Goal: Navigation & Orientation: Find specific page/section

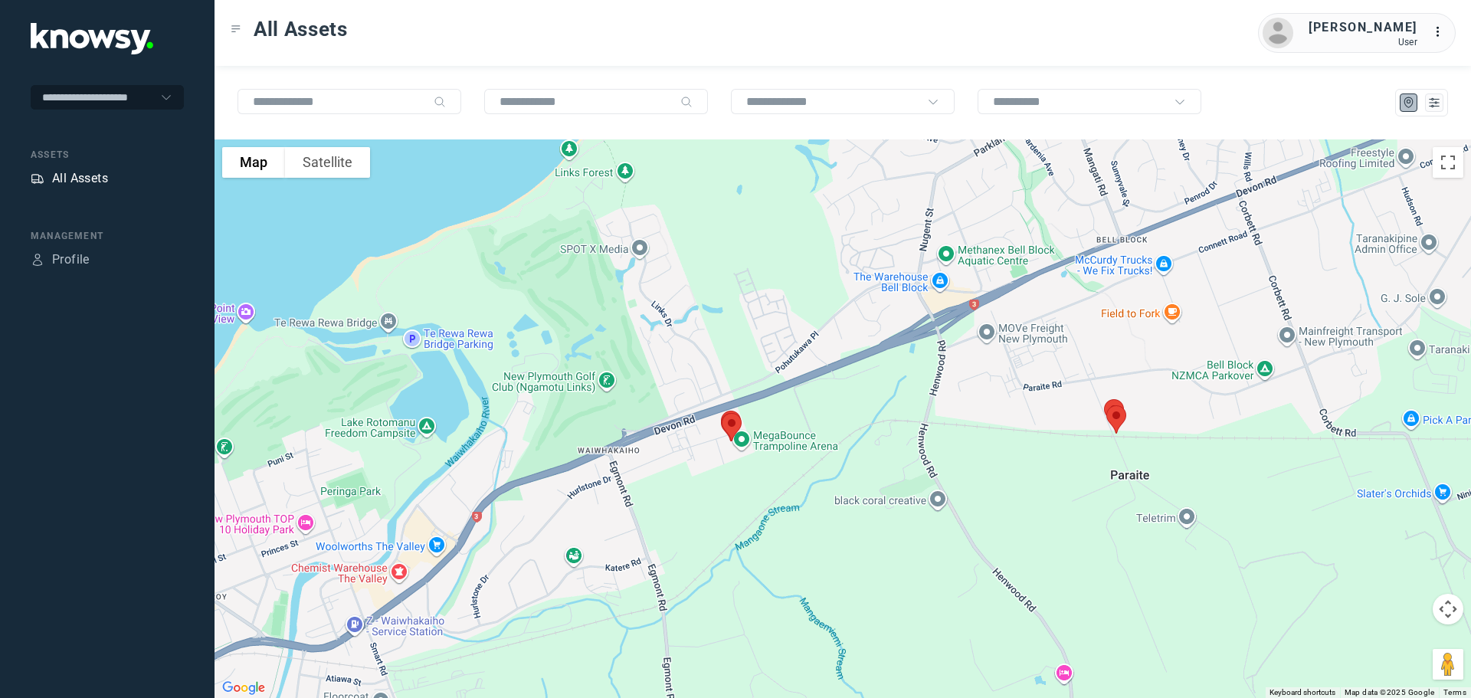
click at [84, 176] on div "All Assets" at bounding box center [80, 178] width 56 height 18
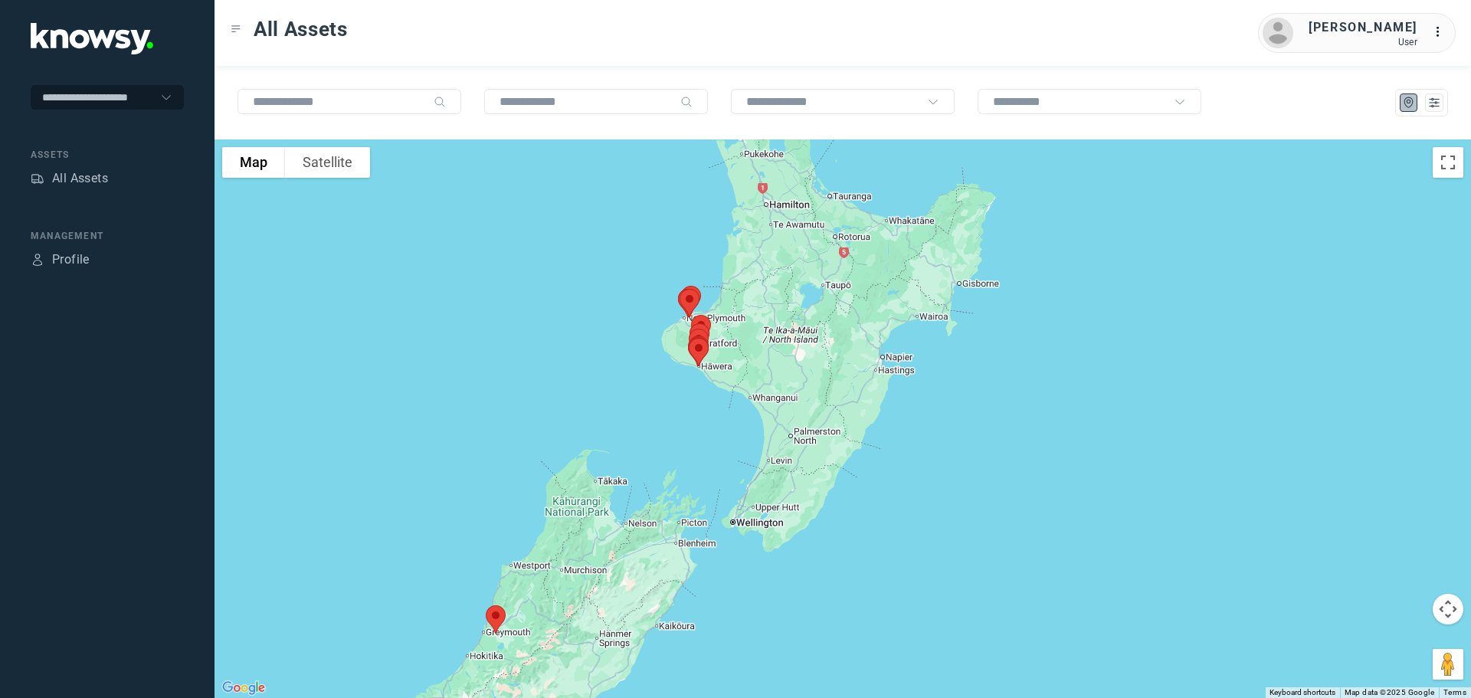
drag, startPoint x: 920, startPoint y: 323, endPoint x: 667, endPoint y: 380, distance: 259.1
click at [669, 380] on div at bounding box center [843, 418] width 1256 height 559
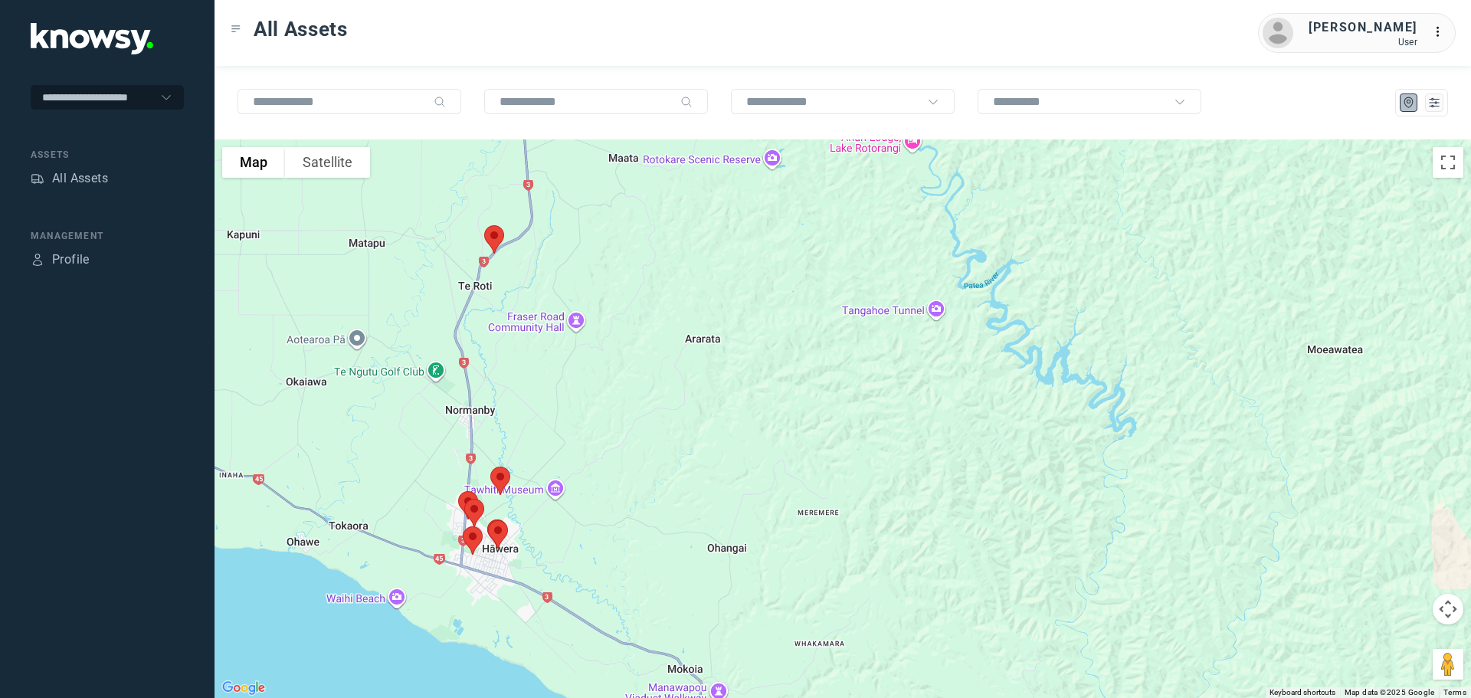
click at [500, 241] on img at bounding box center [494, 239] width 32 height 41
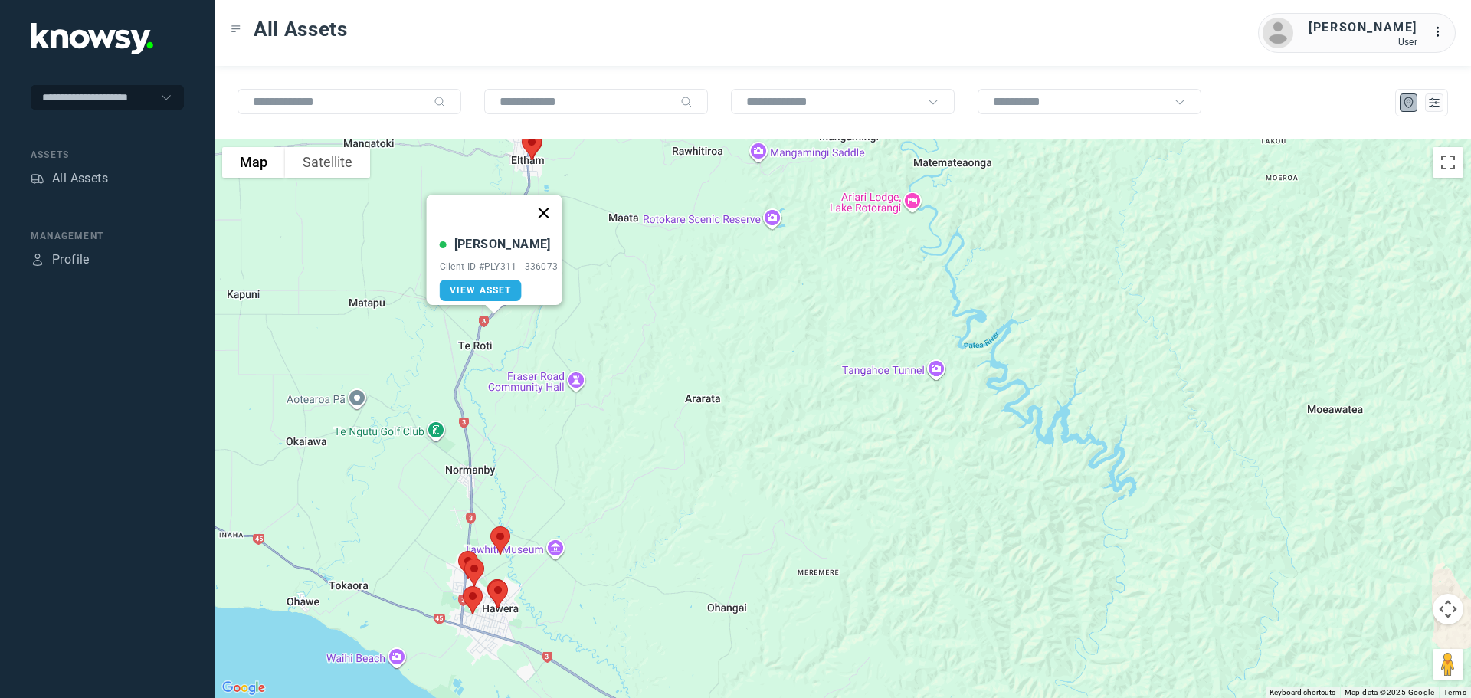
click at [549, 206] on button "Close" at bounding box center [543, 213] width 37 height 37
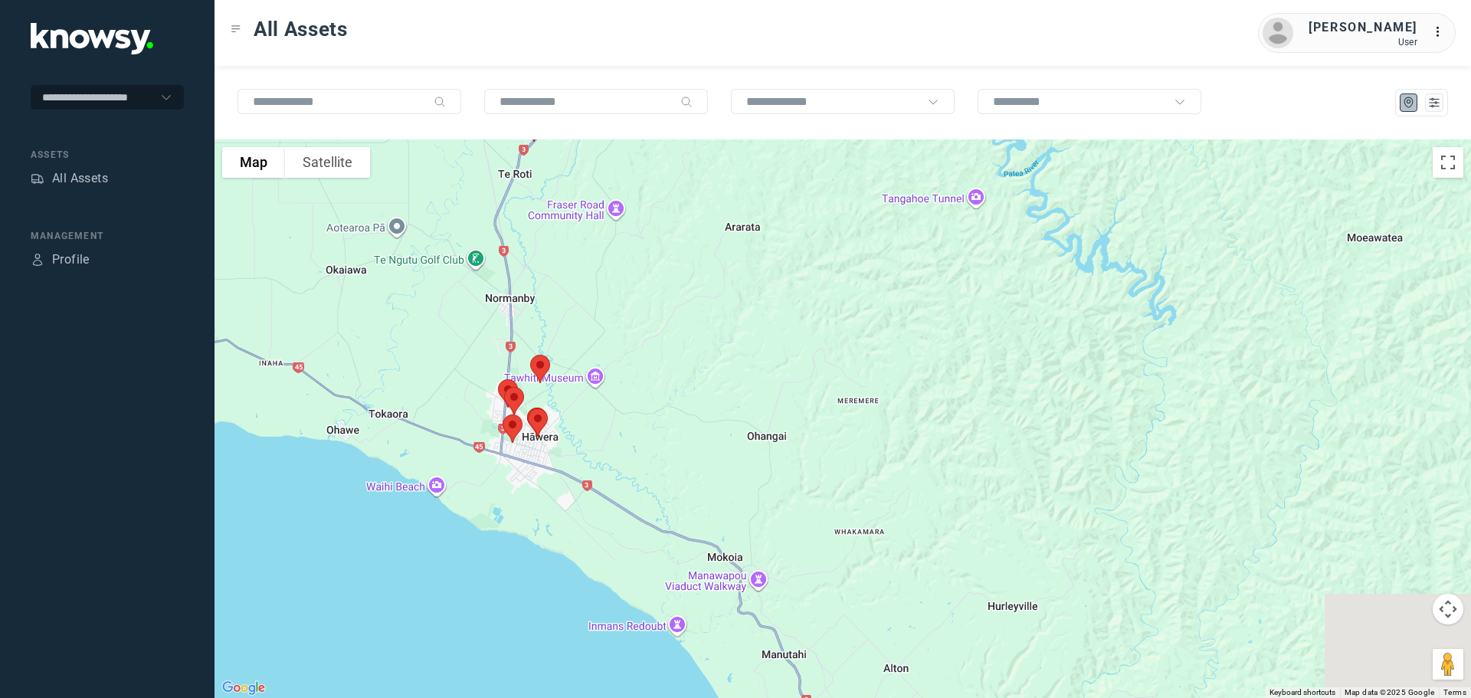
drag, startPoint x: 536, startPoint y: 421, endPoint x: 578, endPoint y: 207, distance: 218.5
click at [578, 207] on div at bounding box center [843, 418] width 1256 height 559
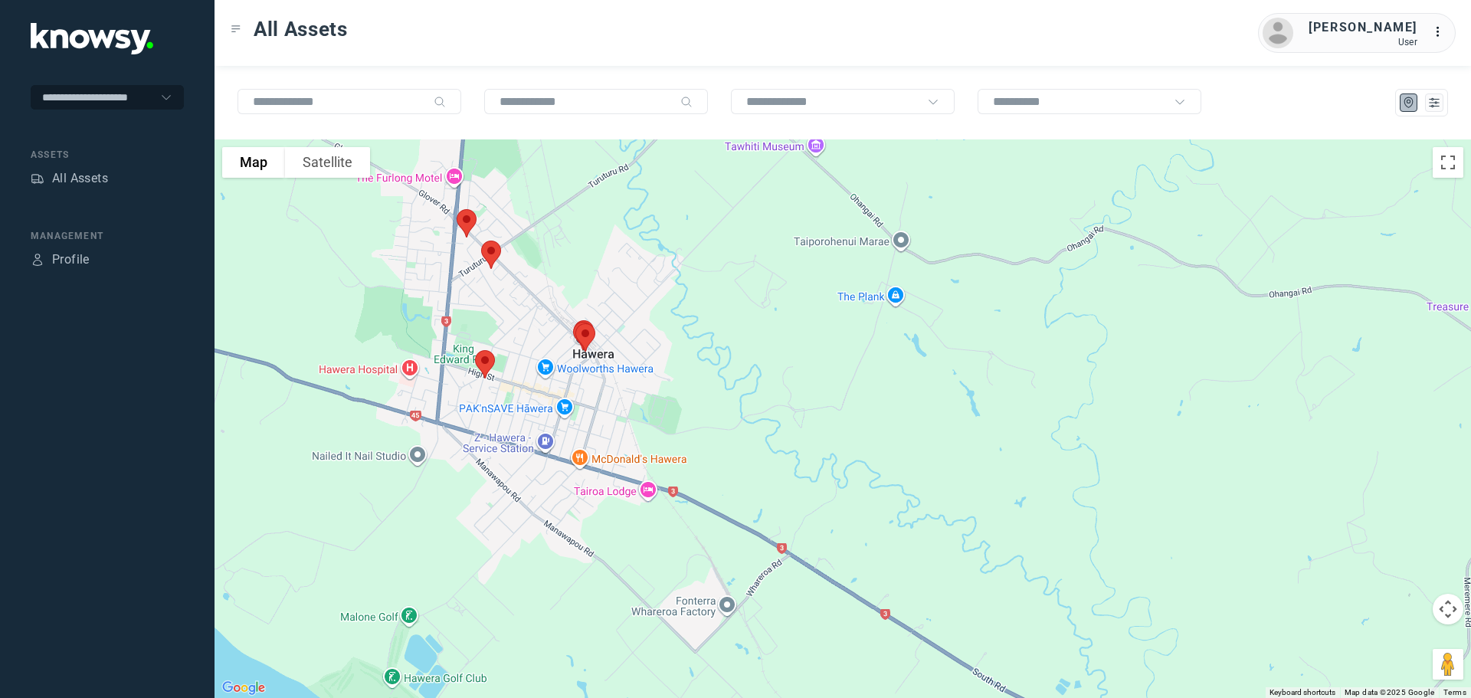
drag, startPoint x: 513, startPoint y: 317, endPoint x: 693, endPoint y: 314, distance: 180.8
click at [693, 314] on div at bounding box center [843, 418] width 1256 height 559
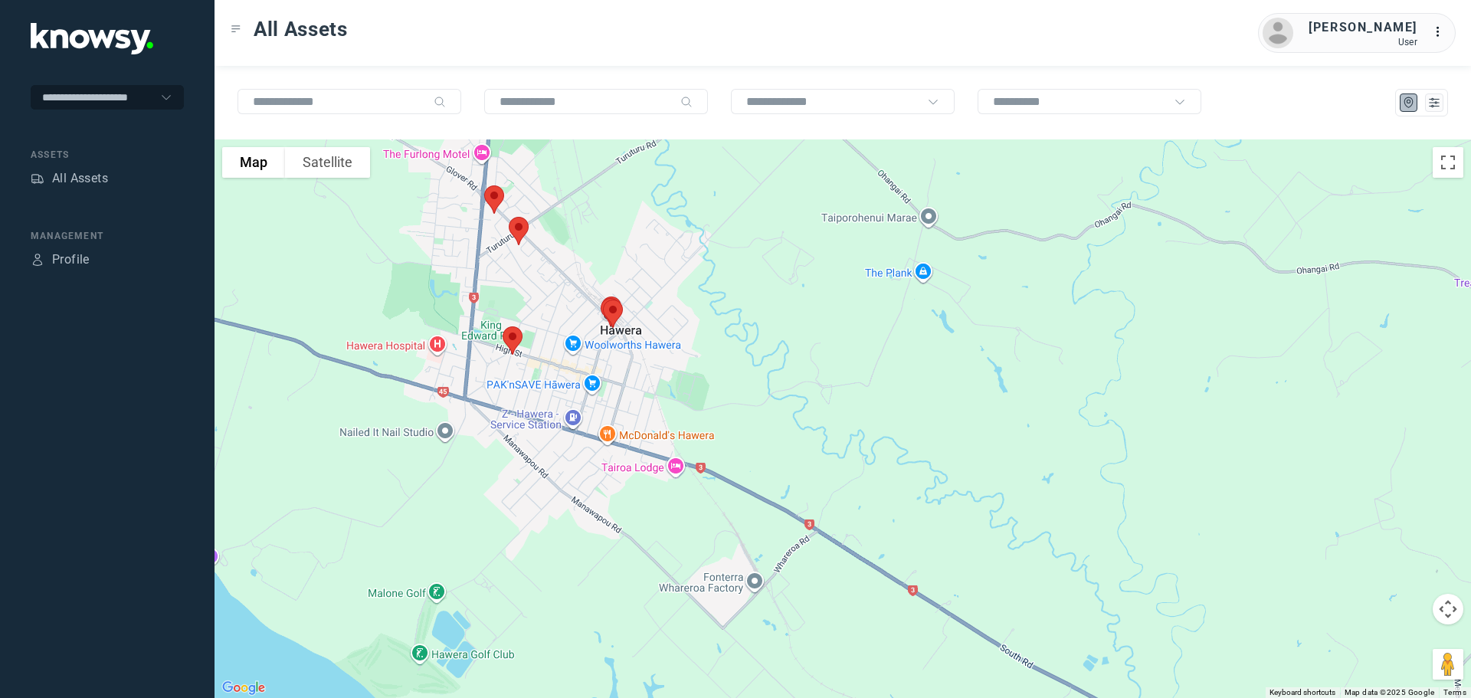
drag, startPoint x: 715, startPoint y: 422, endPoint x: 742, endPoint y: 398, distance: 36.3
click at [742, 398] on div at bounding box center [843, 418] width 1256 height 559
click at [511, 339] on img at bounding box center [512, 340] width 32 height 41
click at [560, 240] on button "Close" at bounding box center [561, 254] width 37 height 37
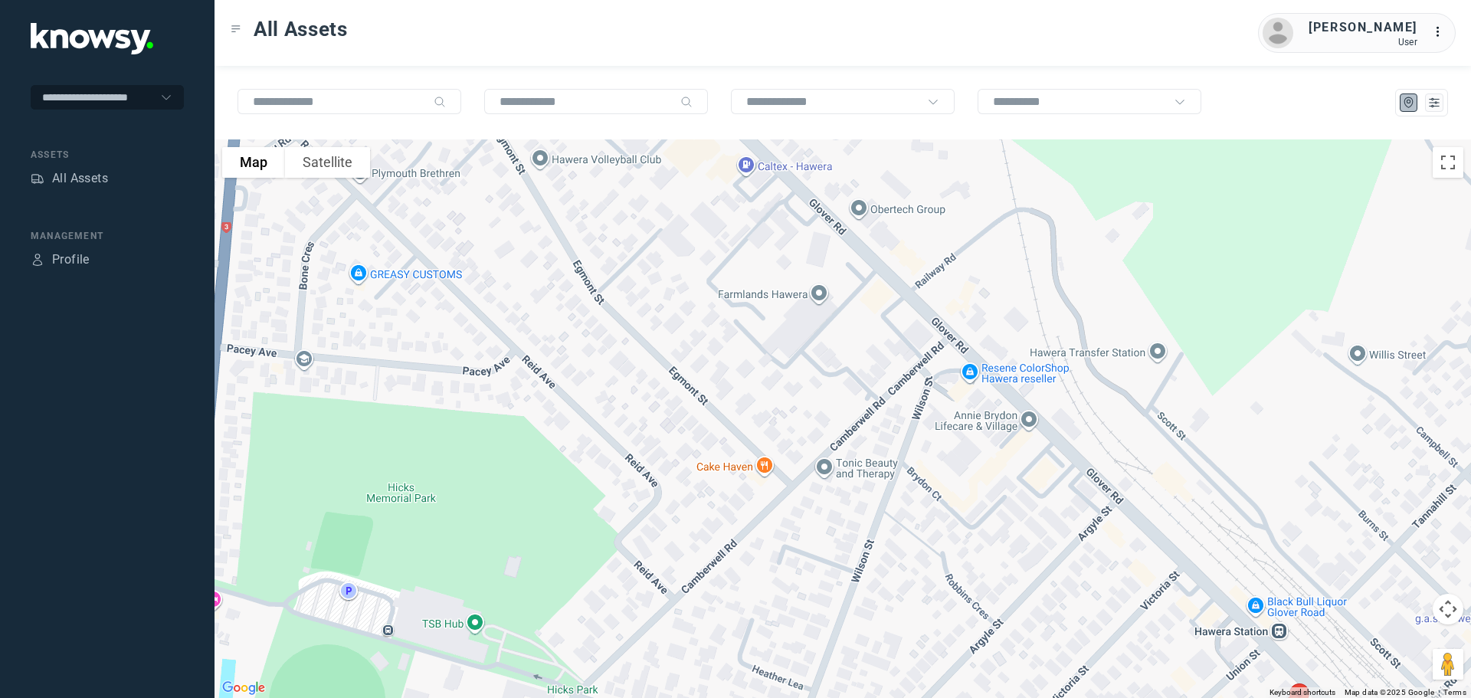
drag, startPoint x: 532, startPoint y: 166, endPoint x: 672, endPoint y: 413, distance: 283.4
click at [672, 413] on div at bounding box center [843, 418] width 1256 height 559
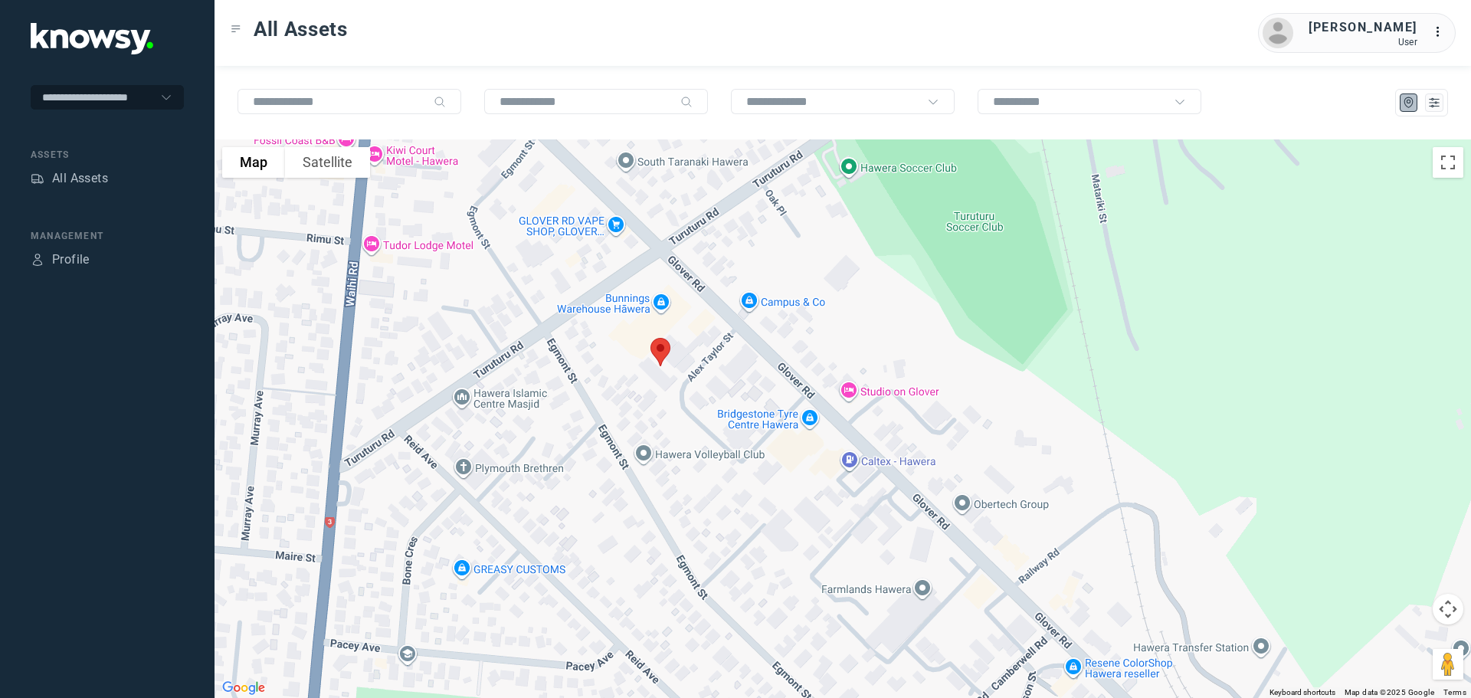
drag, startPoint x: 629, startPoint y: 293, endPoint x: 643, endPoint y: 367, distance: 75.6
click at [643, 367] on div at bounding box center [843, 418] width 1256 height 559
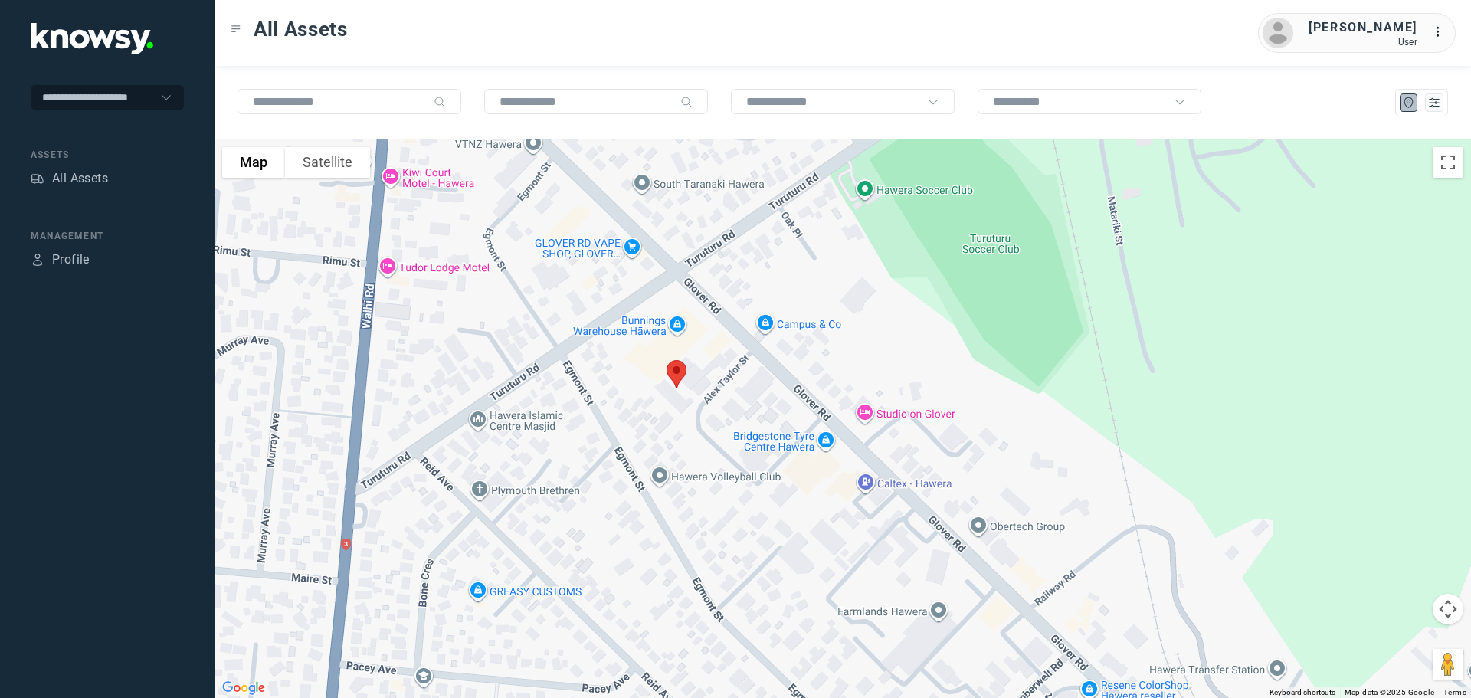
drag, startPoint x: 551, startPoint y: 270, endPoint x: 627, endPoint y: 437, distance: 183.4
click at [627, 437] on div at bounding box center [843, 418] width 1256 height 559
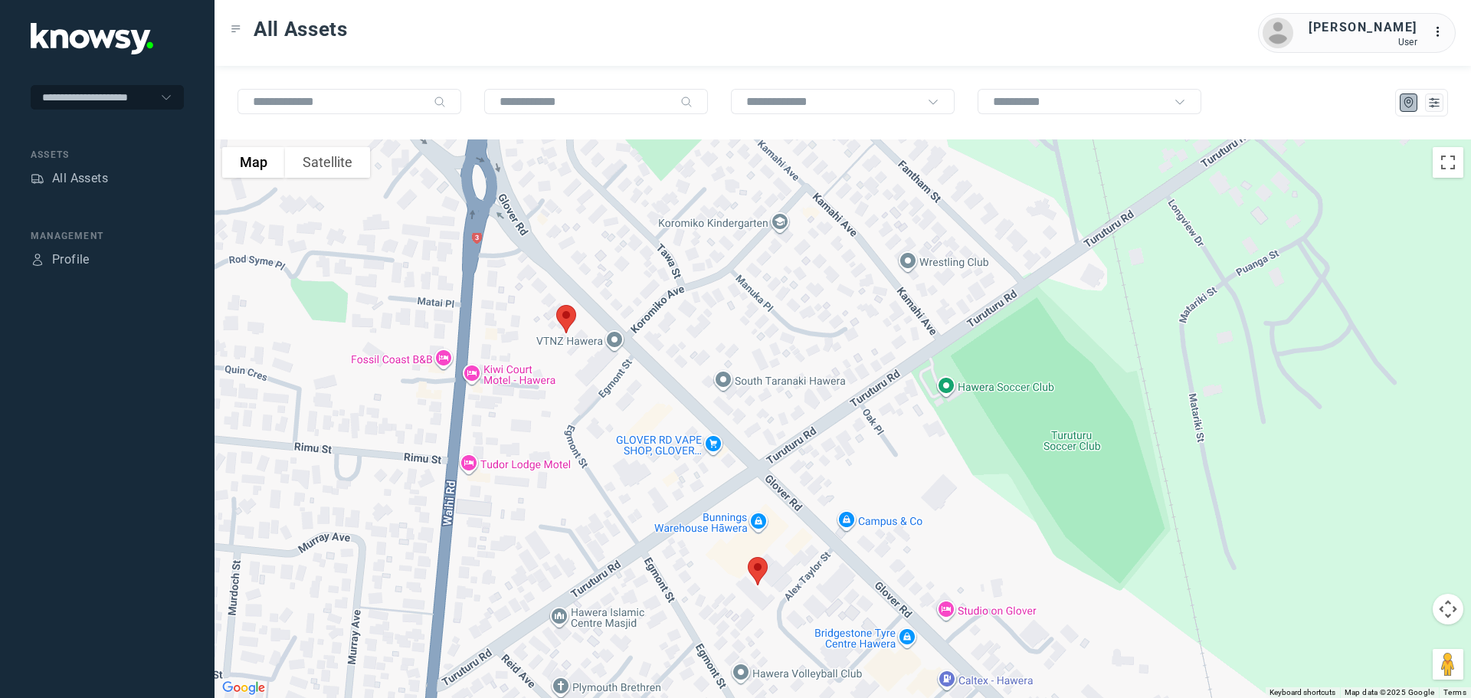
click at [568, 316] on img at bounding box center [566, 319] width 32 height 41
click at [621, 225] on button "Close" at bounding box center [618, 233] width 37 height 37
click at [754, 574] on img at bounding box center [758, 571] width 32 height 41
click at [820, 473] on button "Close" at bounding box center [807, 485] width 37 height 37
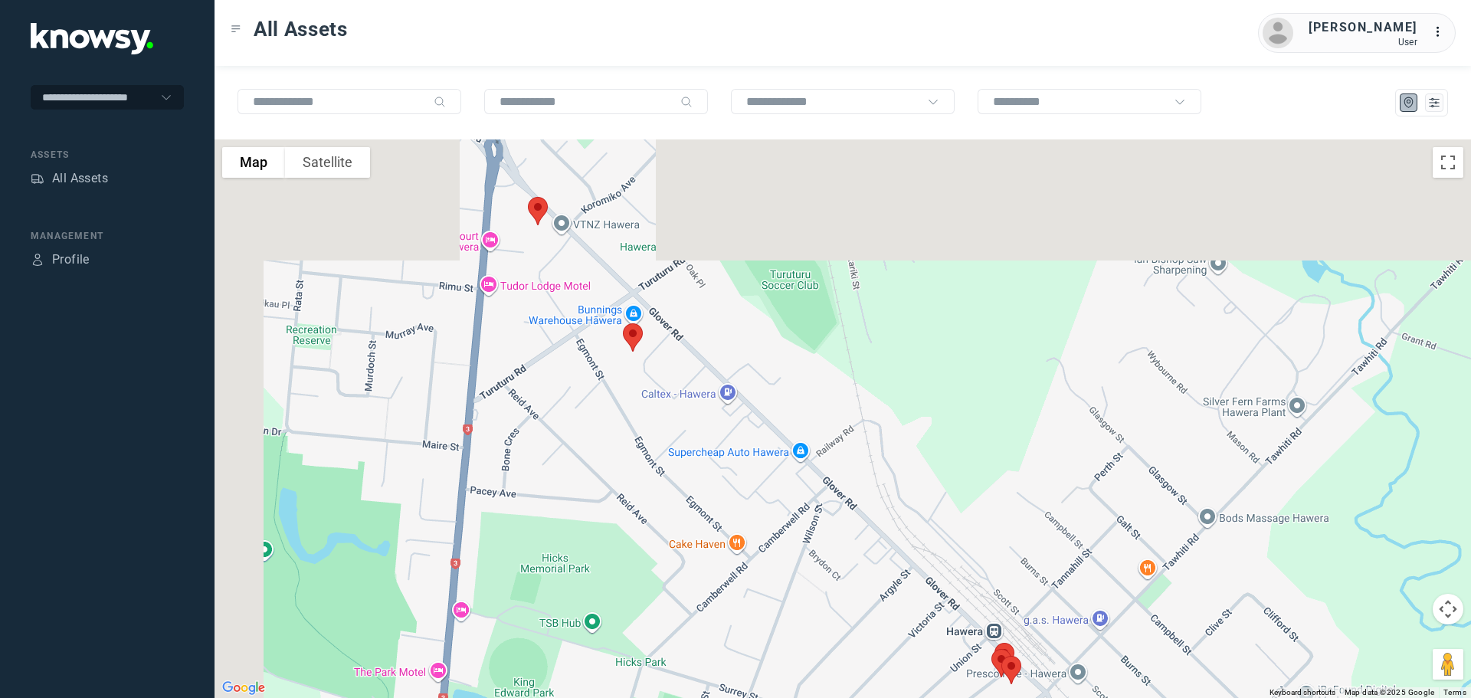
drag, startPoint x: 873, startPoint y: 526, endPoint x: 729, endPoint y: 331, distance: 243.2
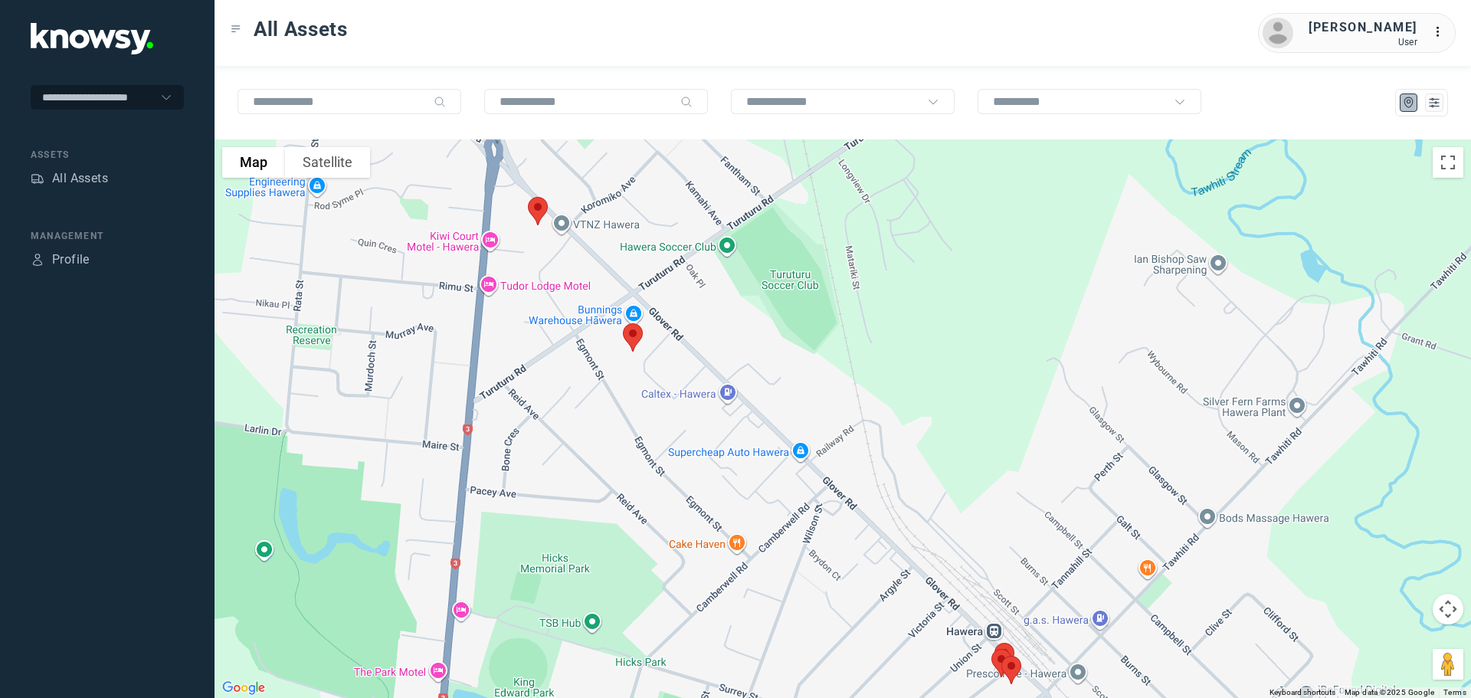
click at [729, 331] on div at bounding box center [843, 418] width 1256 height 559
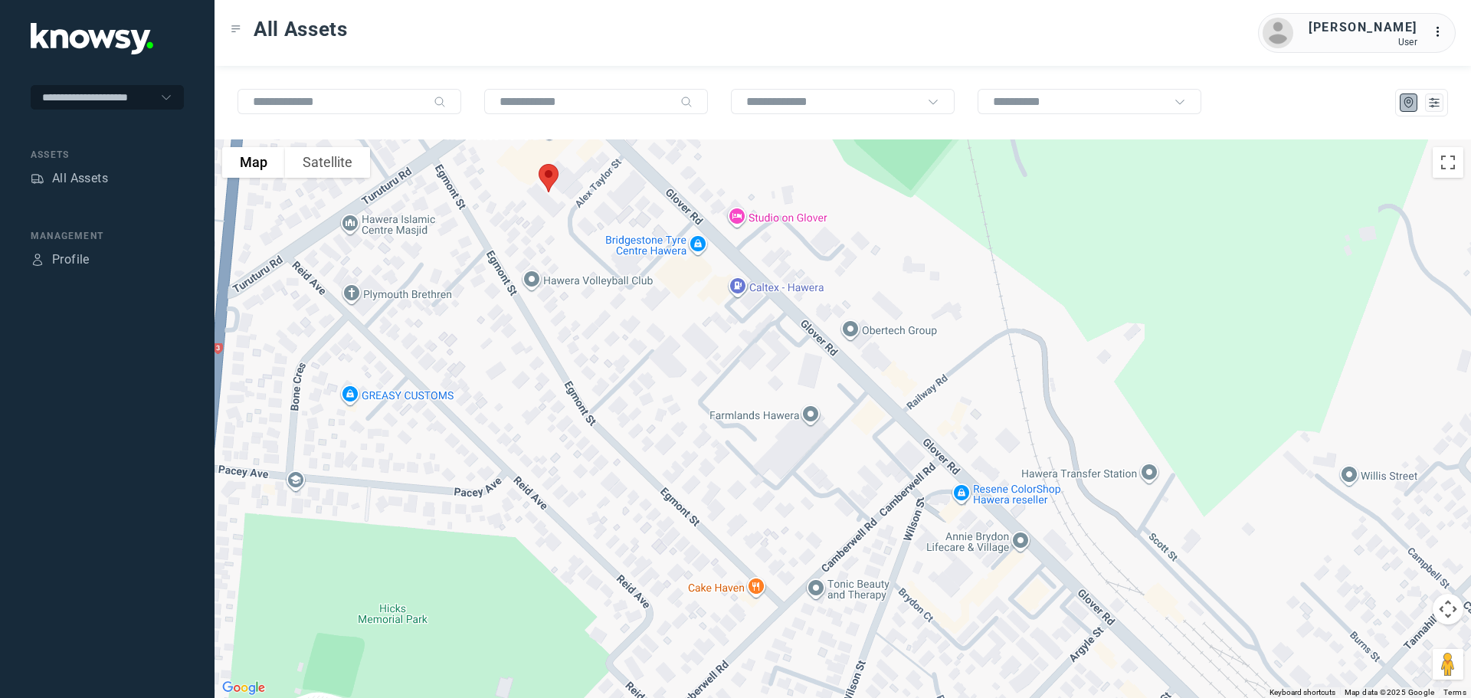
drag, startPoint x: 760, startPoint y: 442, endPoint x: 645, endPoint y: 229, distance: 242.0
click at [645, 229] on div at bounding box center [843, 418] width 1256 height 559
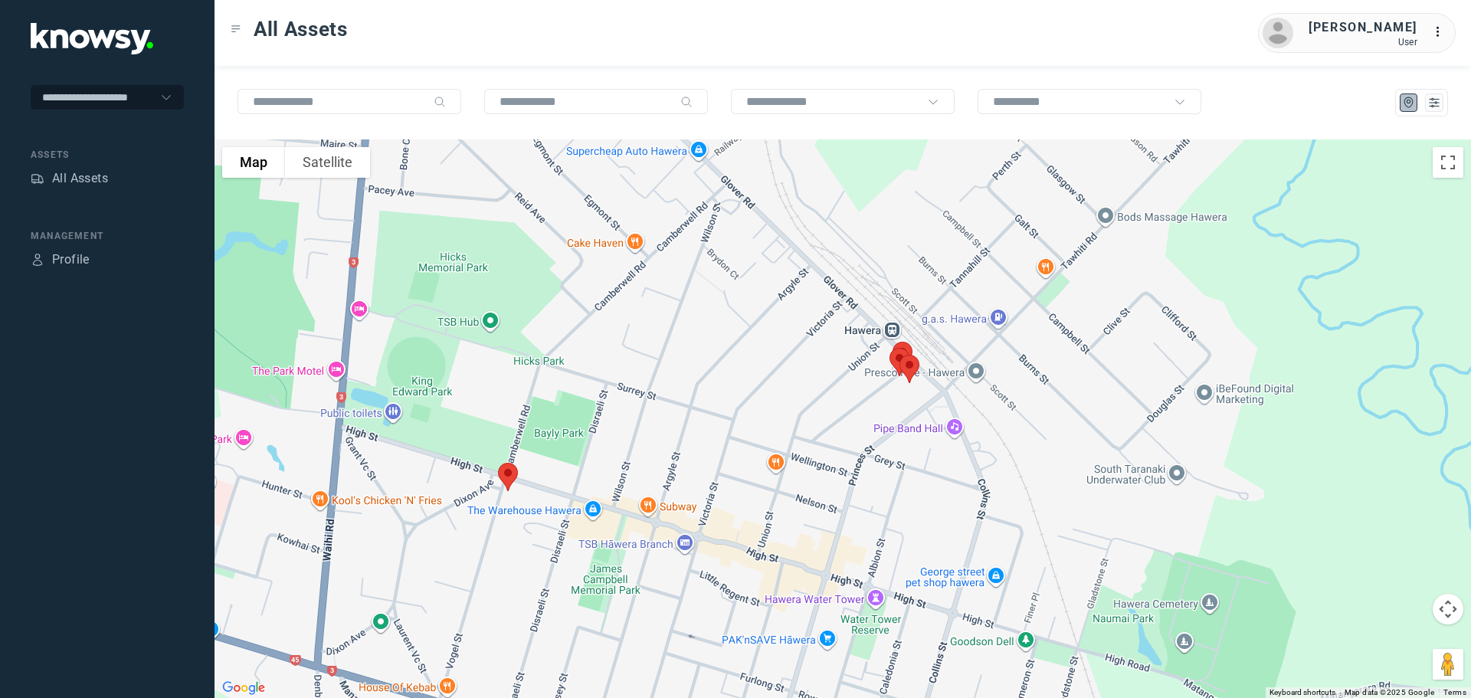
drag, startPoint x: 834, startPoint y: 453, endPoint x: 730, endPoint y: 292, distance: 191.7
click at [730, 295] on div at bounding box center [843, 418] width 1256 height 559
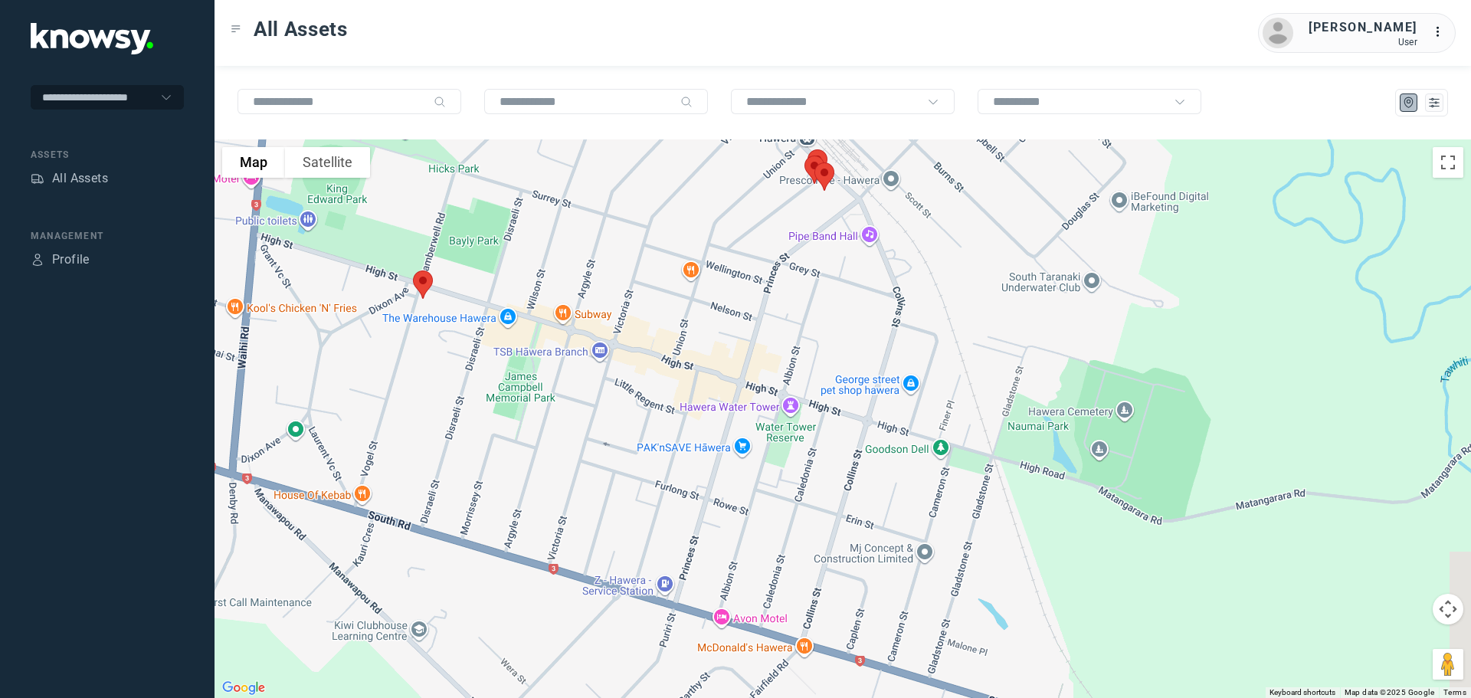
drag, startPoint x: 794, startPoint y: 372, endPoint x: 744, endPoint y: 147, distance: 229.9
click at [743, 147] on div at bounding box center [843, 418] width 1256 height 559
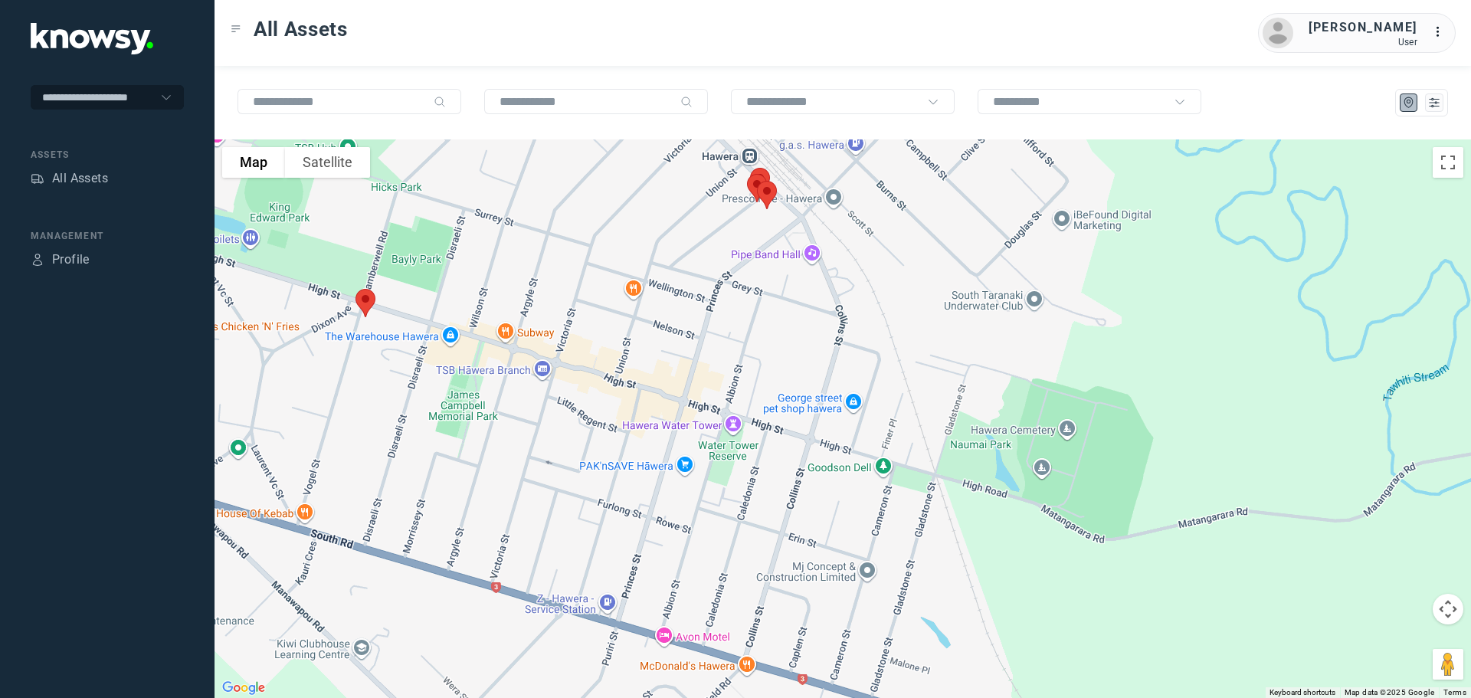
drag, startPoint x: 800, startPoint y: 357, endPoint x: 728, endPoint y: 529, distance: 186.8
click at [731, 532] on div at bounding box center [843, 418] width 1256 height 559
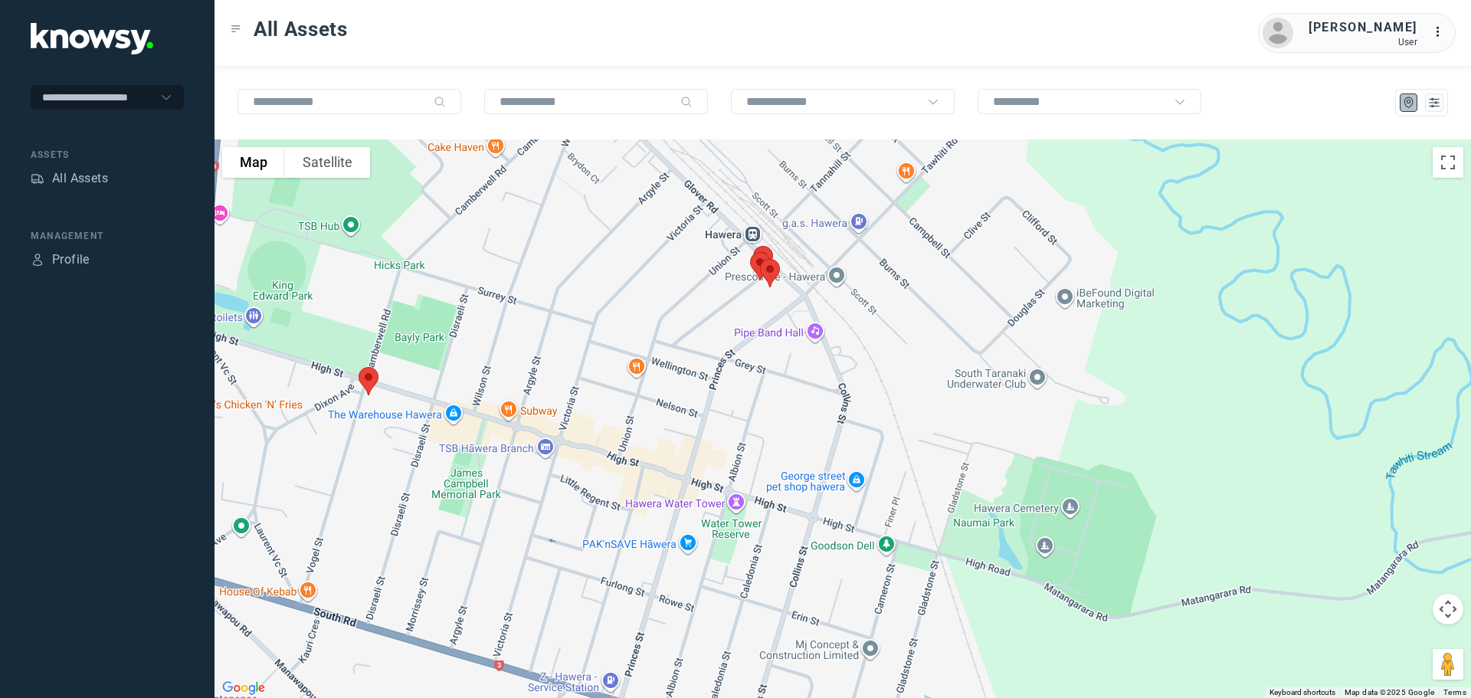
drag, startPoint x: 727, startPoint y: 369, endPoint x: 739, endPoint y: 478, distance: 109.5
click at [739, 478] on div at bounding box center [843, 418] width 1256 height 559
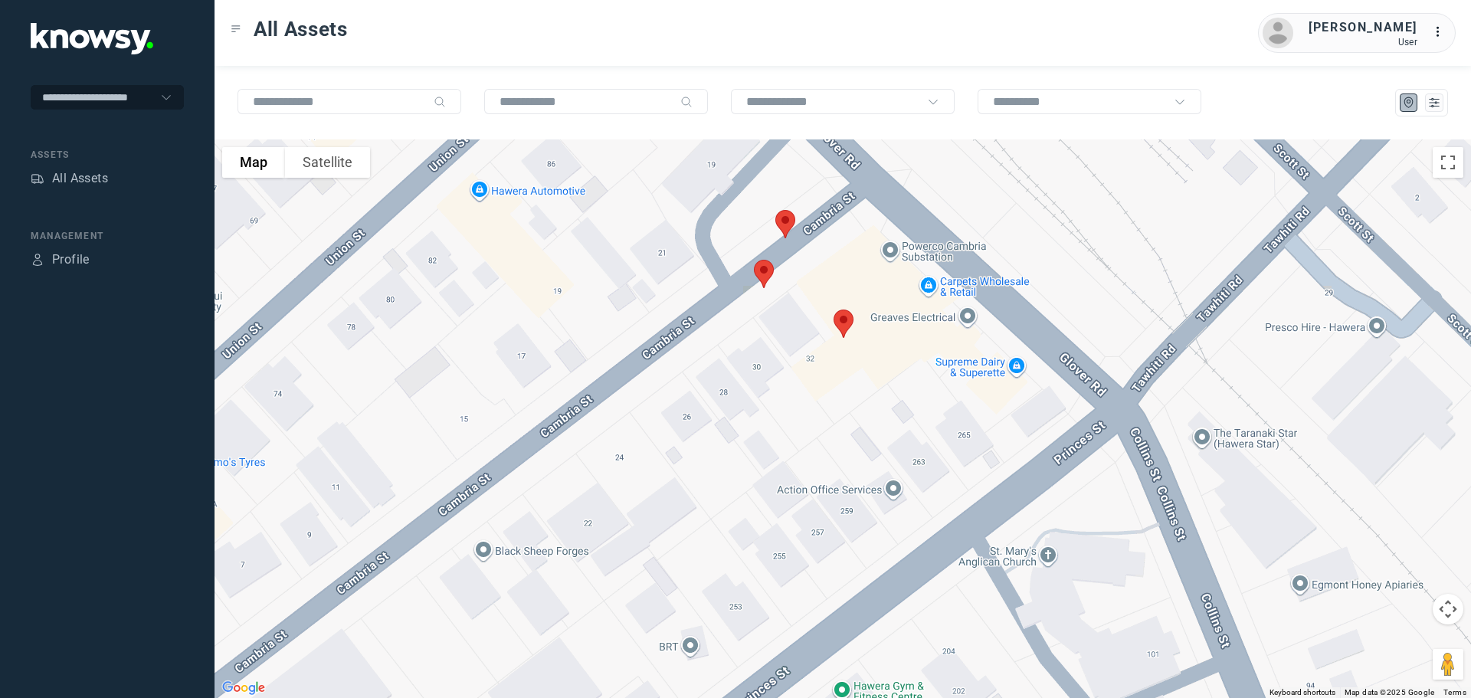
click at [789, 219] on img at bounding box center [785, 224] width 32 height 41
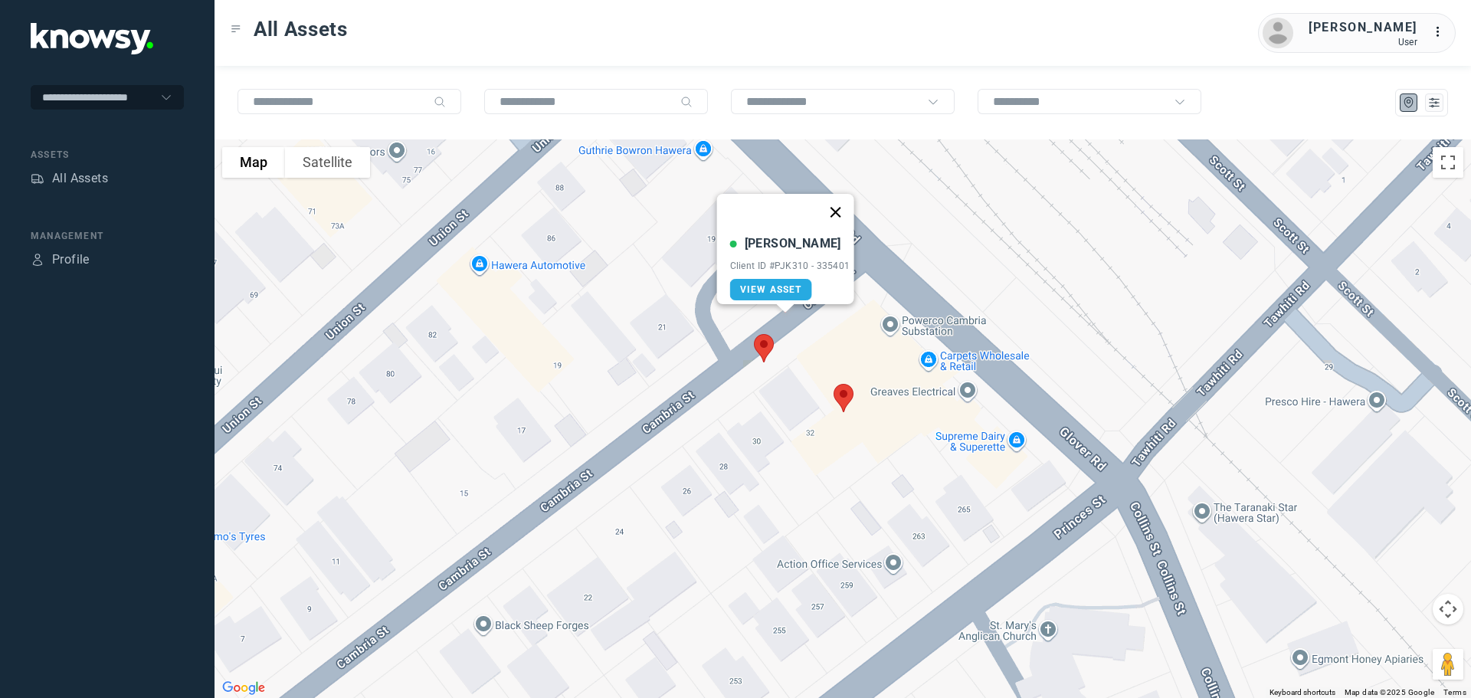
click at [839, 197] on button "Close" at bounding box center [835, 212] width 37 height 37
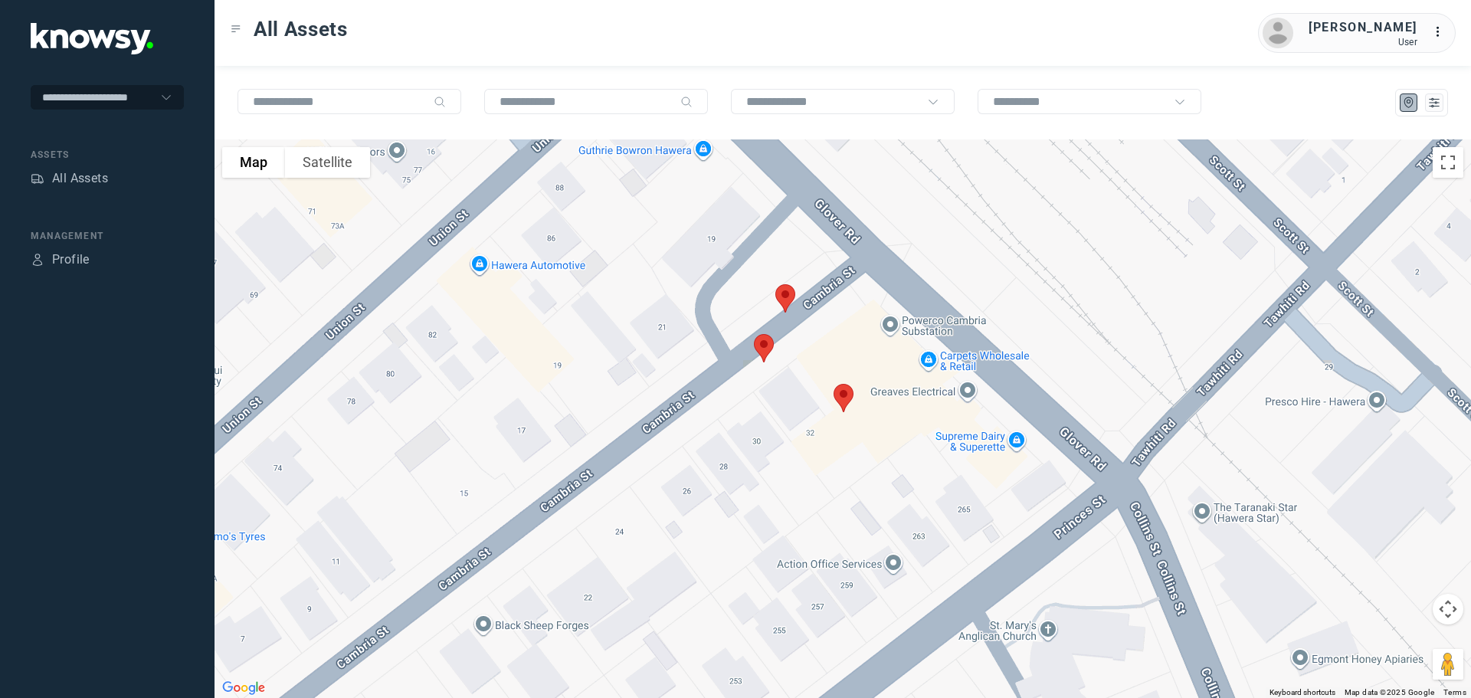
click at [759, 348] on img at bounding box center [764, 348] width 32 height 41
click at [819, 249] on button "Close" at bounding box center [816, 262] width 37 height 37
click at [847, 391] on img at bounding box center [843, 398] width 32 height 41
click at [899, 302] on button "Close" at bounding box center [894, 311] width 37 height 37
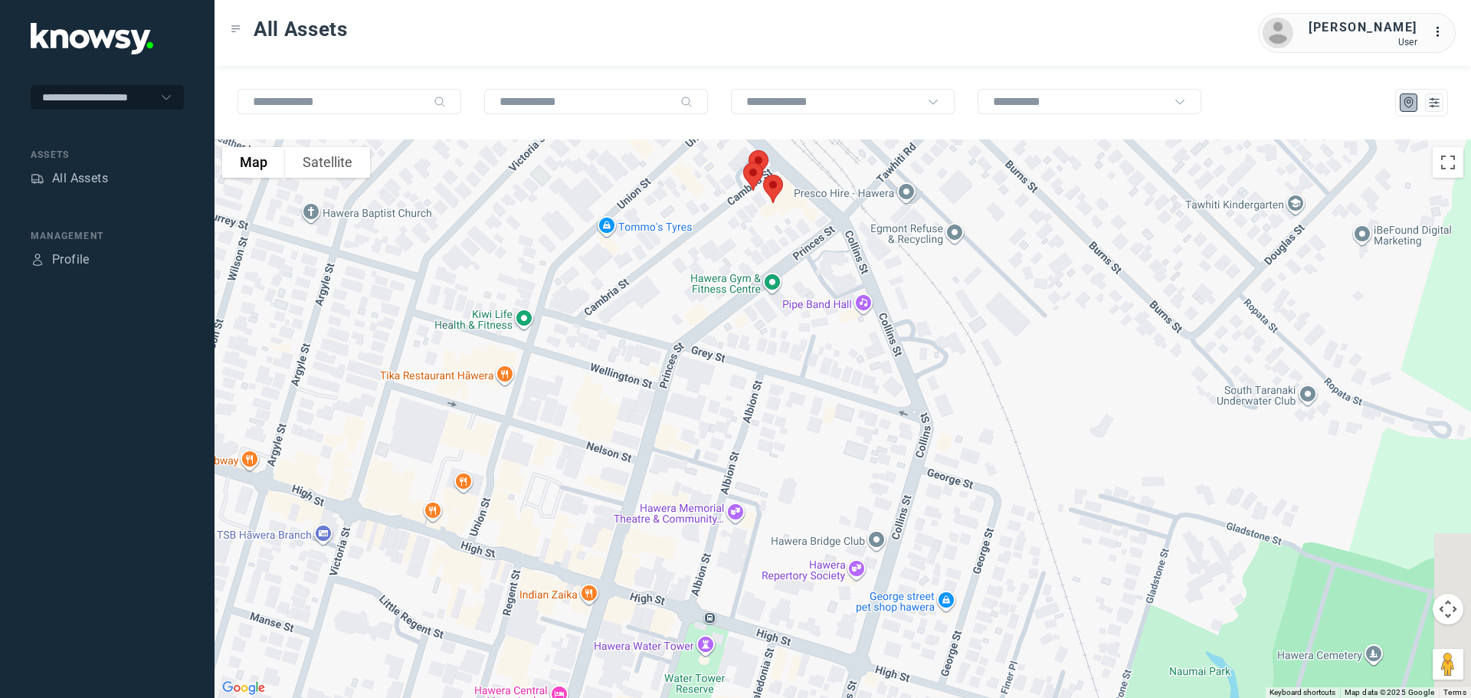
drag, startPoint x: 727, startPoint y: 428, endPoint x: 730, endPoint y: 166, distance: 262.0
click at [730, 166] on div at bounding box center [843, 418] width 1256 height 559
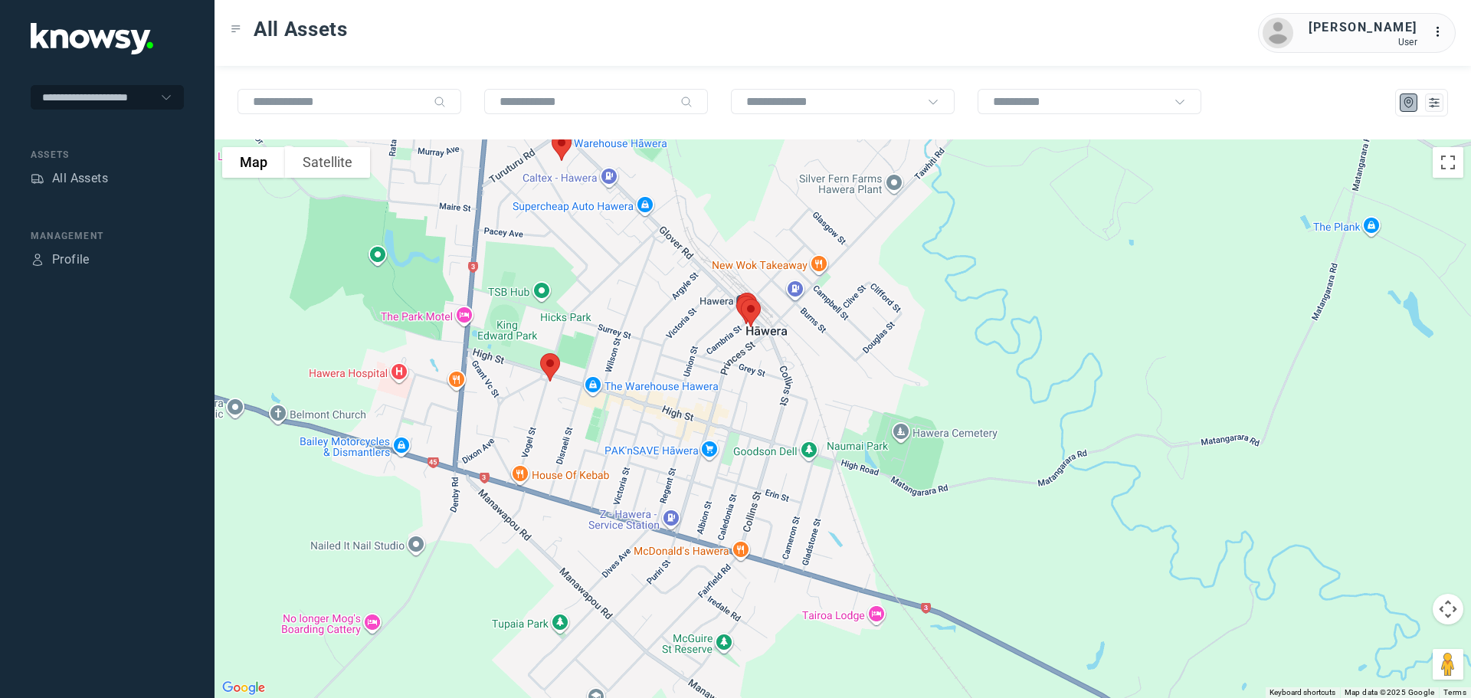
drag, startPoint x: 714, startPoint y: 288, endPoint x: 719, endPoint y: 378, distance: 89.8
click at [718, 378] on div at bounding box center [843, 418] width 1256 height 559
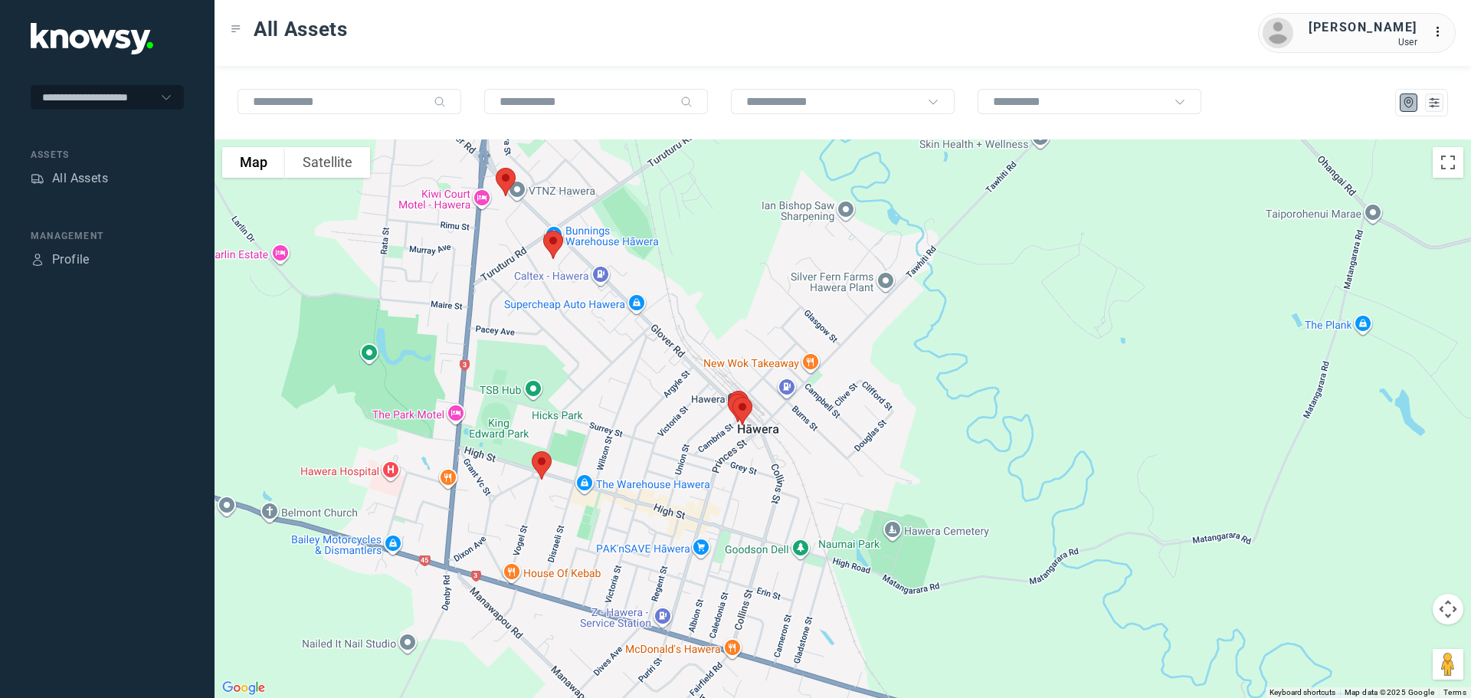
drag, startPoint x: 565, startPoint y: 316, endPoint x: 572, endPoint y: 427, distance: 111.3
click at [572, 427] on div at bounding box center [843, 418] width 1256 height 559
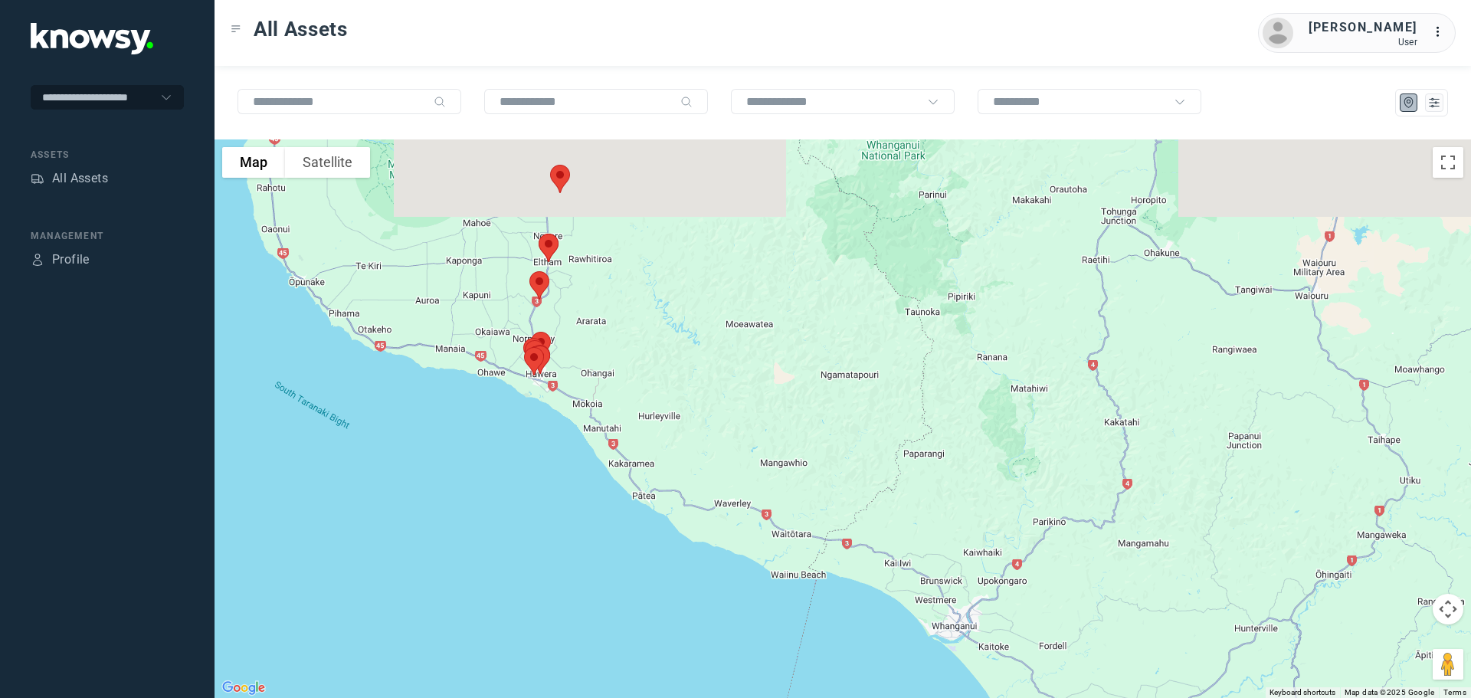
drag, startPoint x: 647, startPoint y: 252, endPoint x: 817, endPoint y: 482, distance: 285.5
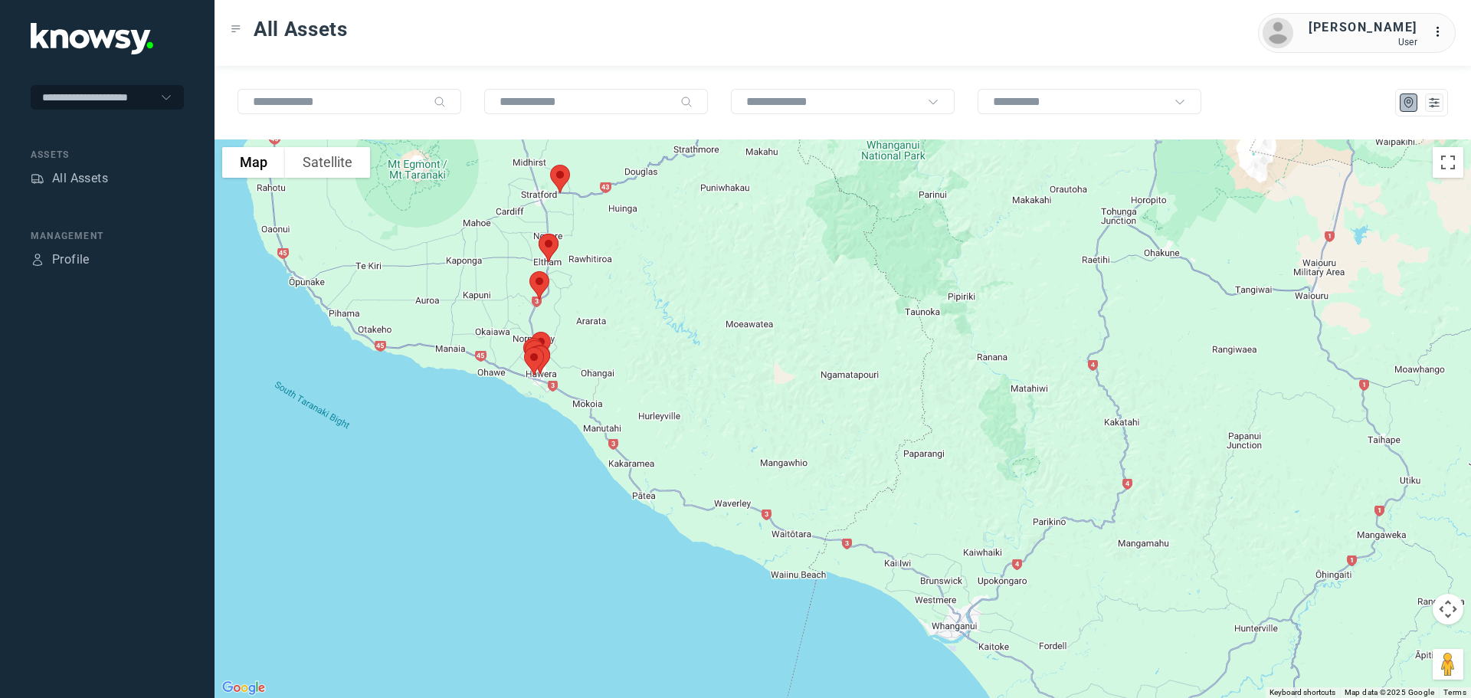
click at [819, 482] on div at bounding box center [843, 418] width 1256 height 559
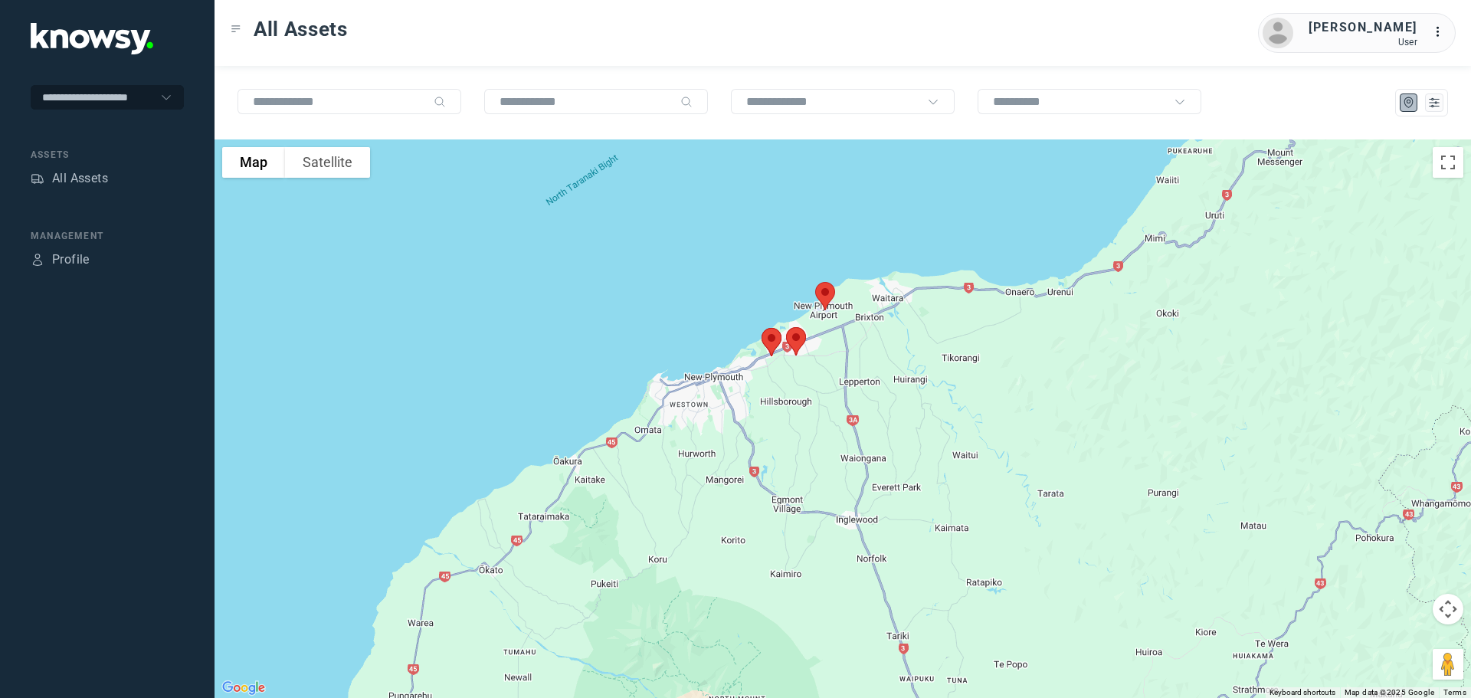
drag, startPoint x: 798, startPoint y: 371, endPoint x: 823, endPoint y: 447, distance: 80.4
click at [824, 447] on div at bounding box center [843, 418] width 1256 height 559
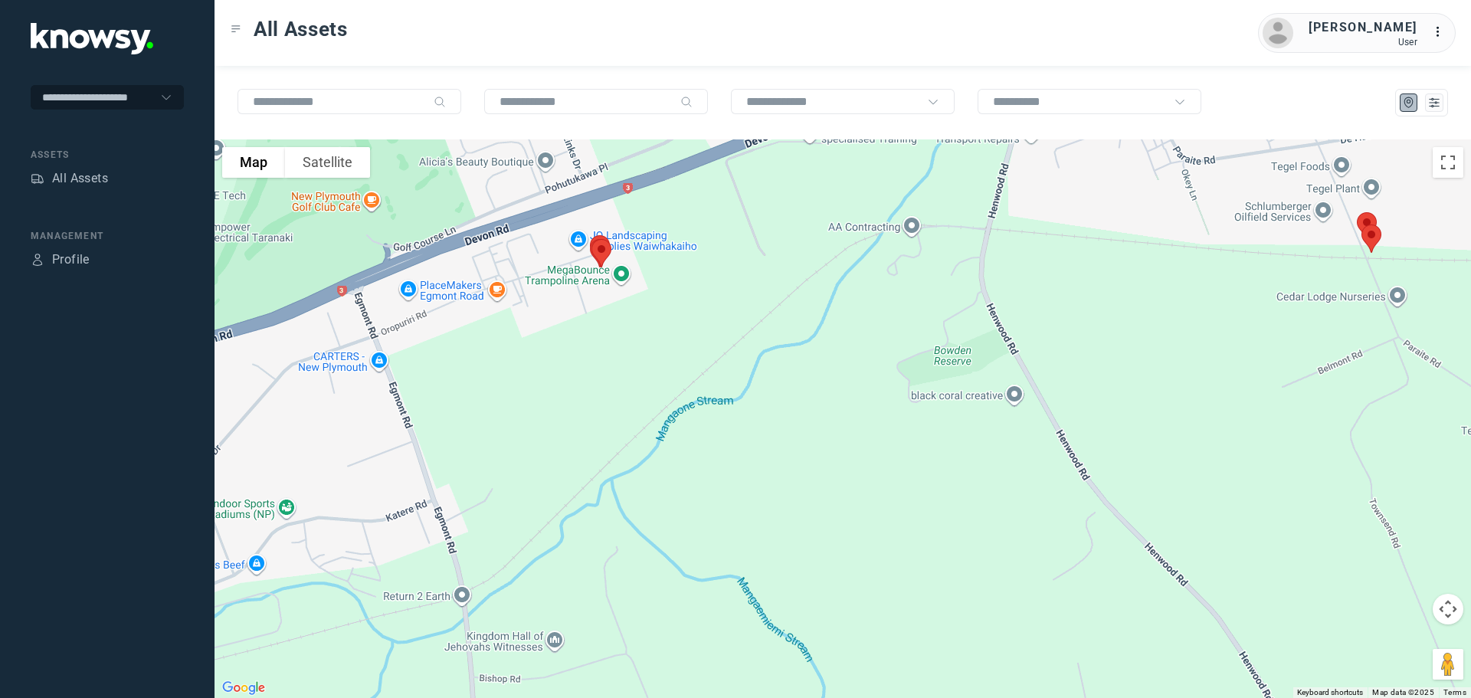
drag, startPoint x: 657, startPoint y: 310, endPoint x: 847, endPoint y: 342, distance: 193.5
click at [847, 342] on div at bounding box center [843, 418] width 1256 height 559
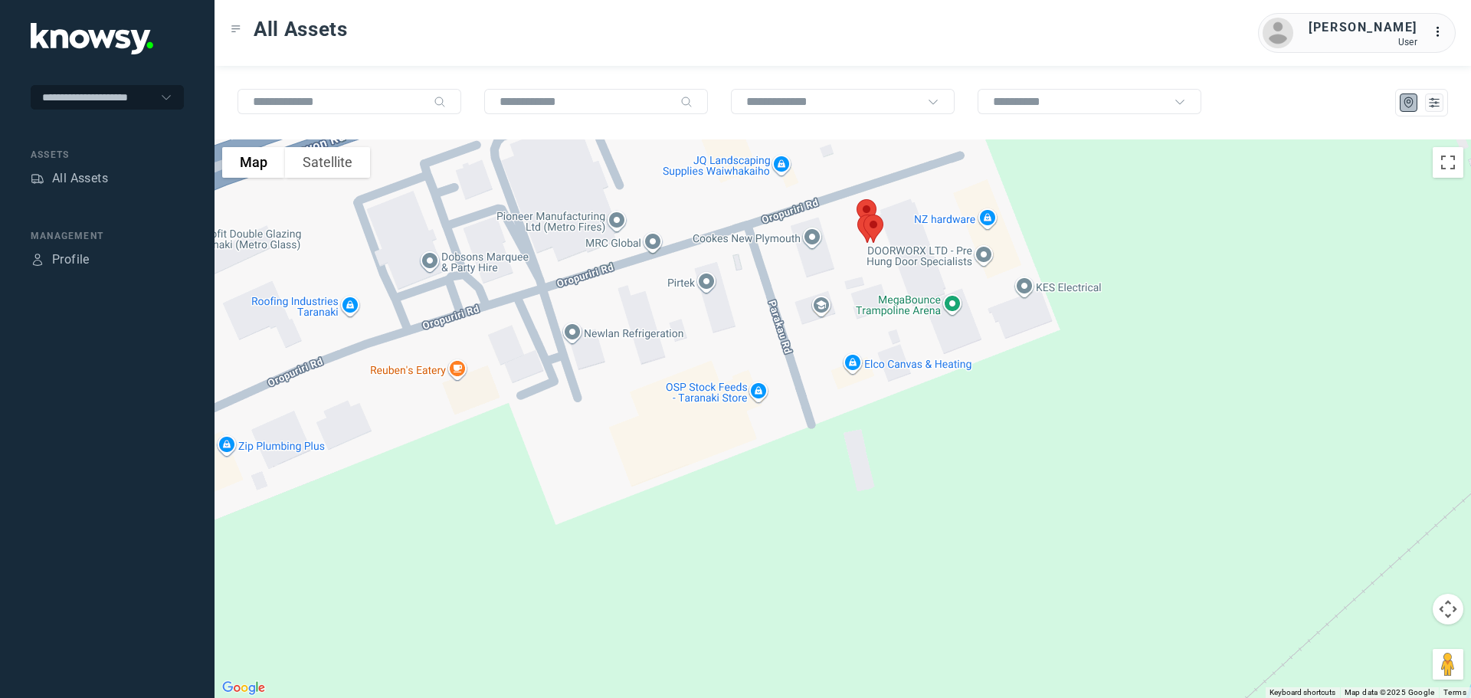
drag, startPoint x: 847, startPoint y: 347, endPoint x: 852, endPoint y: 382, distance: 34.8
click at [852, 382] on div at bounding box center [843, 418] width 1256 height 559
